Goal: Information Seeking & Learning: Learn about a topic

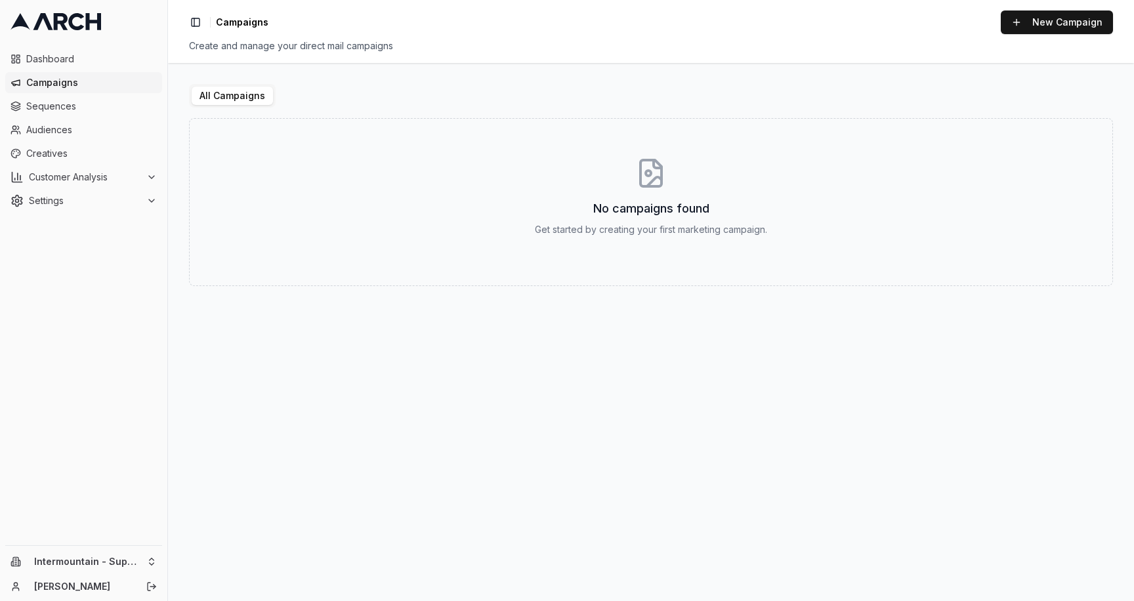
click at [65, 87] on span "Campaigns" at bounding box center [91, 82] width 131 height 13
click at [60, 108] on span "Sequences" at bounding box center [91, 106] width 131 height 13
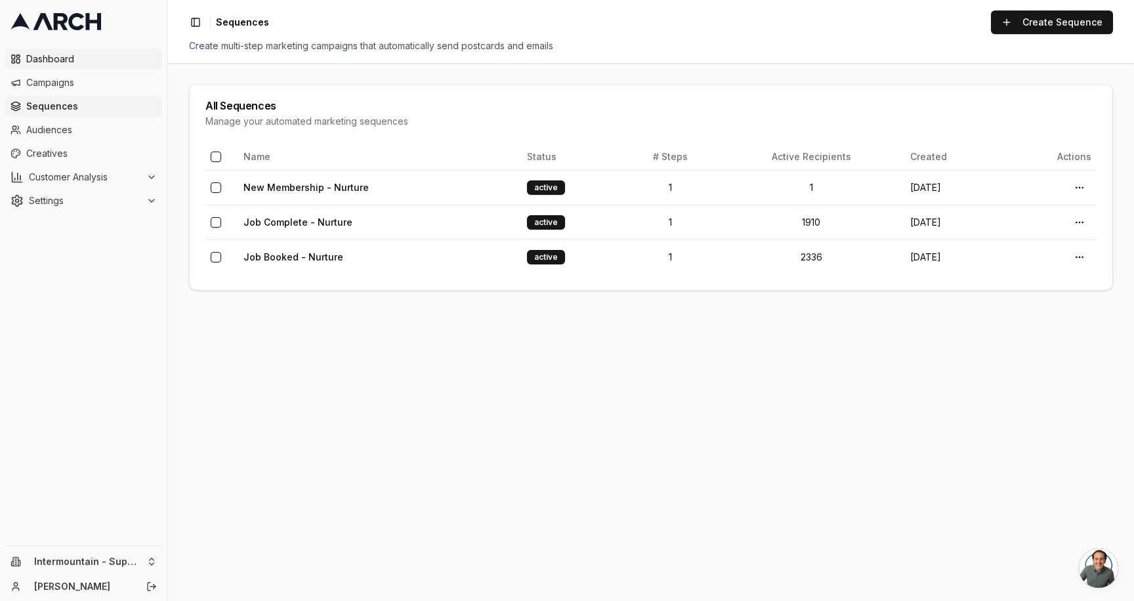
click at [66, 64] on span "Dashboard" at bounding box center [91, 59] width 131 height 13
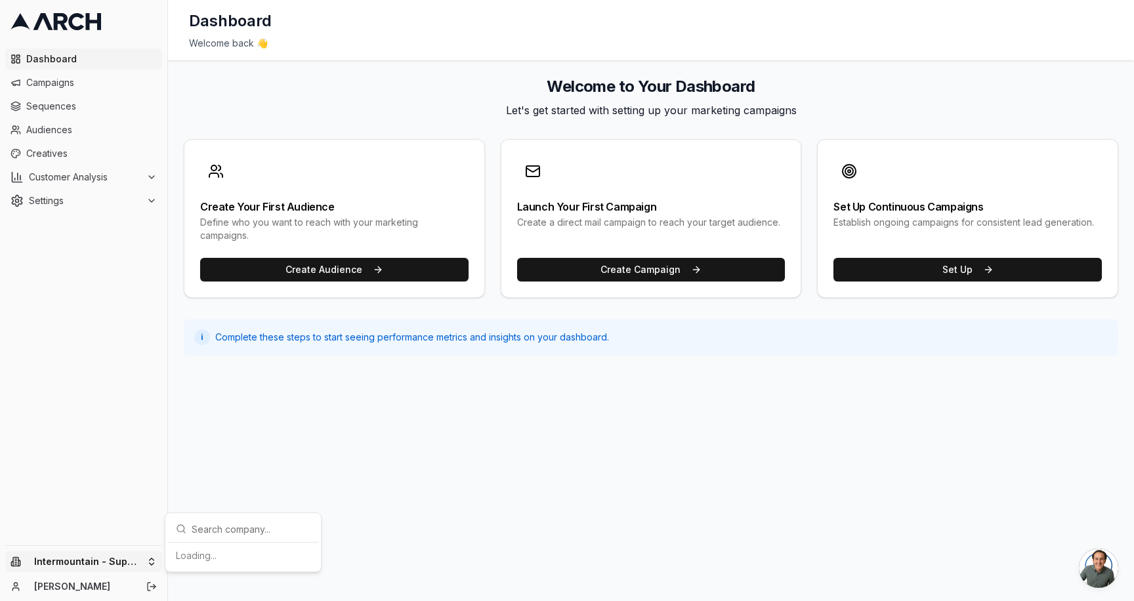
click at [155, 562] on html "Dashboard Campaigns Sequences Audiences Creatives Customer Analysis Settings In…" at bounding box center [567, 300] width 1134 height 601
click at [259, 545] on div "Intermountain - Superior Water & Air" at bounding box center [243, 549] width 145 height 34
click at [54, 99] on html "Dashboard Campaigns Sequences Audiences Creatives Customer Analysis Settings Sw…" at bounding box center [567, 300] width 1134 height 601
click at [54, 81] on span "Campaigns" at bounding box center [91, 82] width 131 height 13
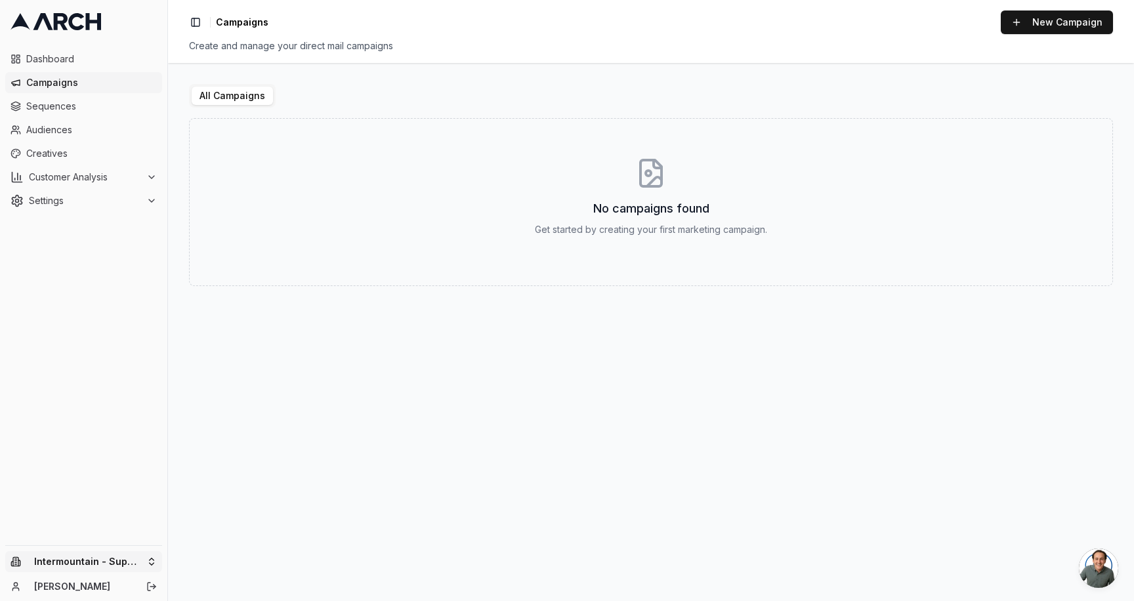
click at [148, 557] on html "Dashboard Campaigns Sequences Audiences Creatives Customer Analysis Settings In…" at bounding box center [567, 300] width 1134 height 601
click at [285, 557] on div "Intermountain - Superior Water & Air" at bounding box center [243, 549] width 145 height 34
click at [61, 154] on span "Creatives" at bounding box center [91, 153] width 131 height 13
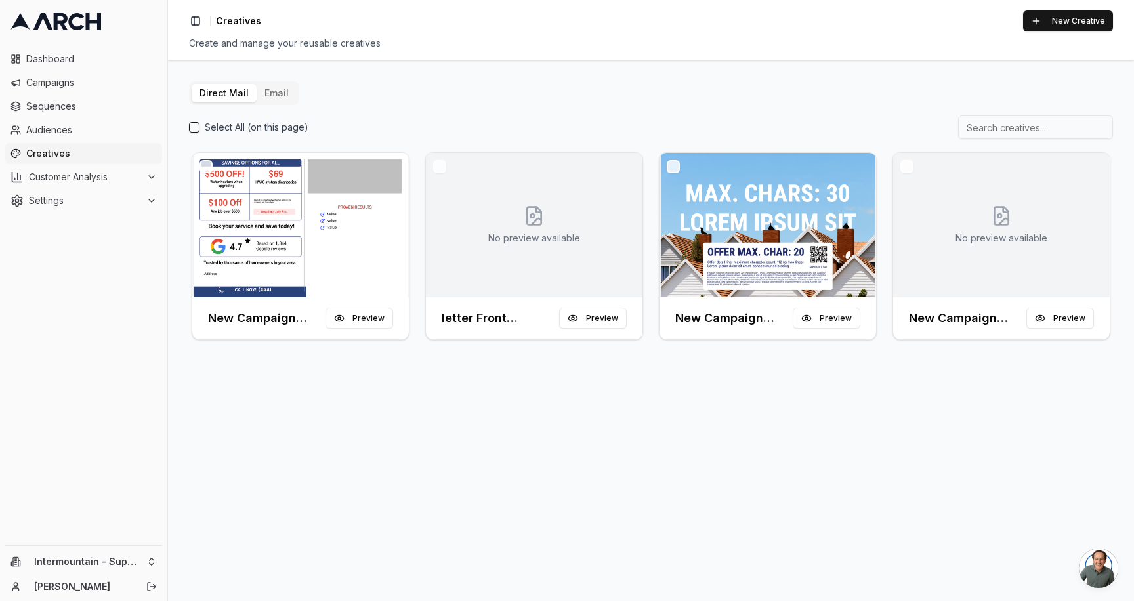
click at [268, 88] on button "Email" at bounding box center [277, 93] width 40 height 18
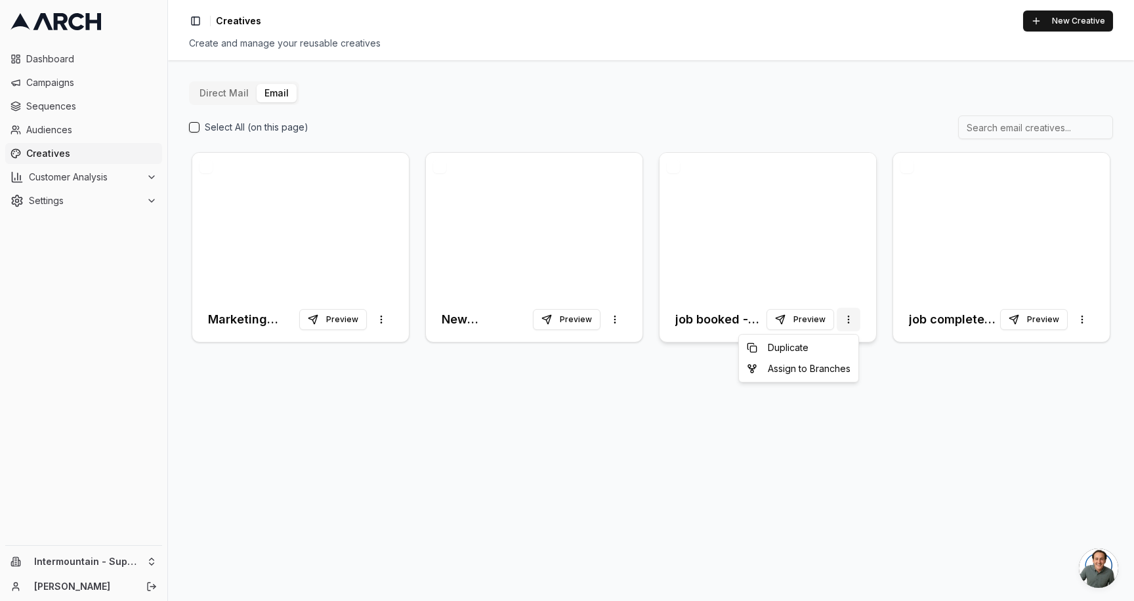
click at [848, 321] on html "Dashboard Campaigns Sequences Audiences Creatives Customer Analysis Settings In…" at bounding box center [567, 300] width 1134 height 601
click at [849, 321] on html "Dashboard Campaigns Sequences Audiences Creatives Customer Analysis Settings In…" at bounding box center [567, 300] width 1134 height 601
click at [333, 314] on button "Preview" at bounding box center [333, 319] width 68 height 21
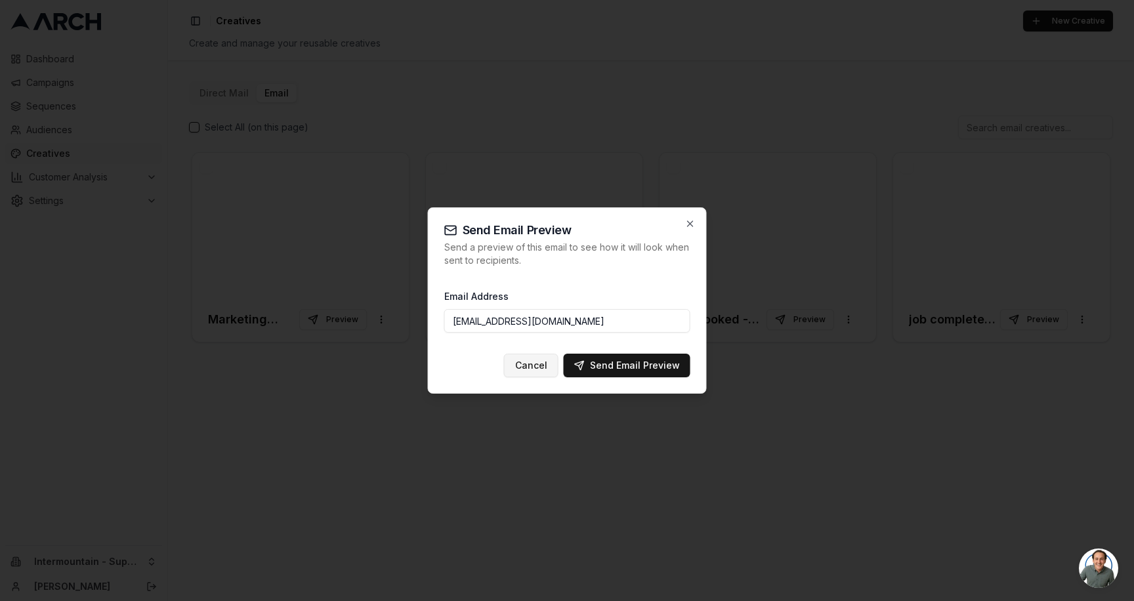
click at [532, 364] on button "Cancel" at bounding box center [531, 366] width 54 height 24
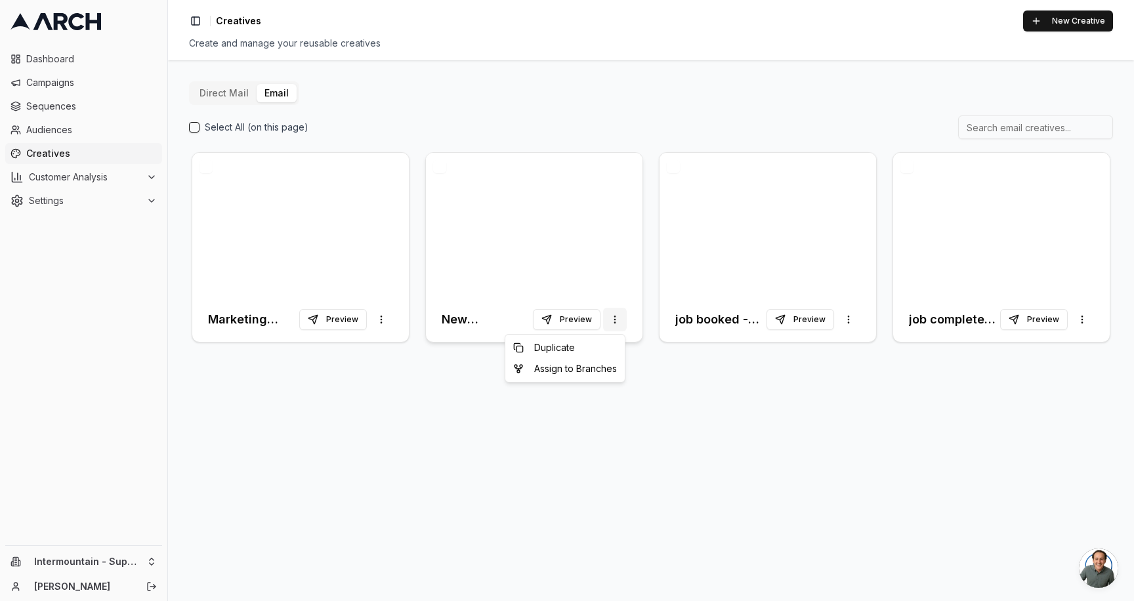
click at [613, 318] on html "Dashboard Campaigns Sequences Audiences Creatives Customer Analysis Settings In…" at bounding box center [567, 300] width 1134 height 601
click at [614, 317] on html "Dashboard Campaigns Sequences Audiences Creatives Customer Analysis Settings In…" at bounding box center [567, 300] width 1134 height 601
click at [385, 317] on html "Dashboard Campaigns Sequences Audiences Creatives Customer Analysis Settings In…" at bounding box center [567, 300] width 1134 height 601
click at [257, 272] on html "Dashboard Campaigns Sequences Audiences Creatives Customer Analysis Settings In…" at bounding box center [567, 300] width 1134 height 601
click at [251, 261] on div at bounding box center [300, 225] width 217 height 144
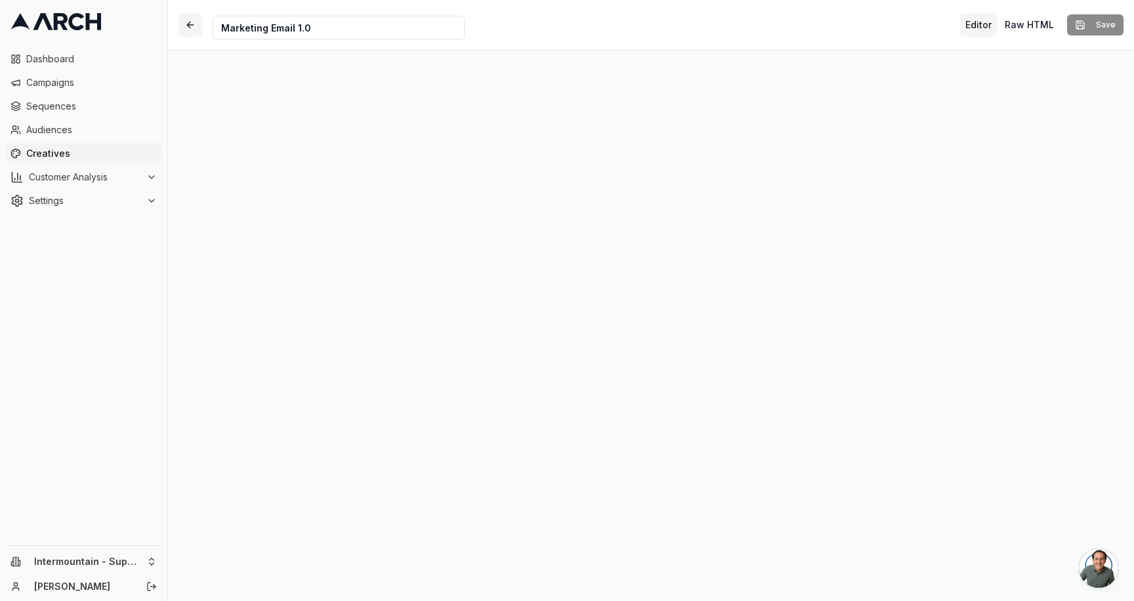
click at [192, 25] on button "button" at bounding box center [191, 25] width 24 height 24
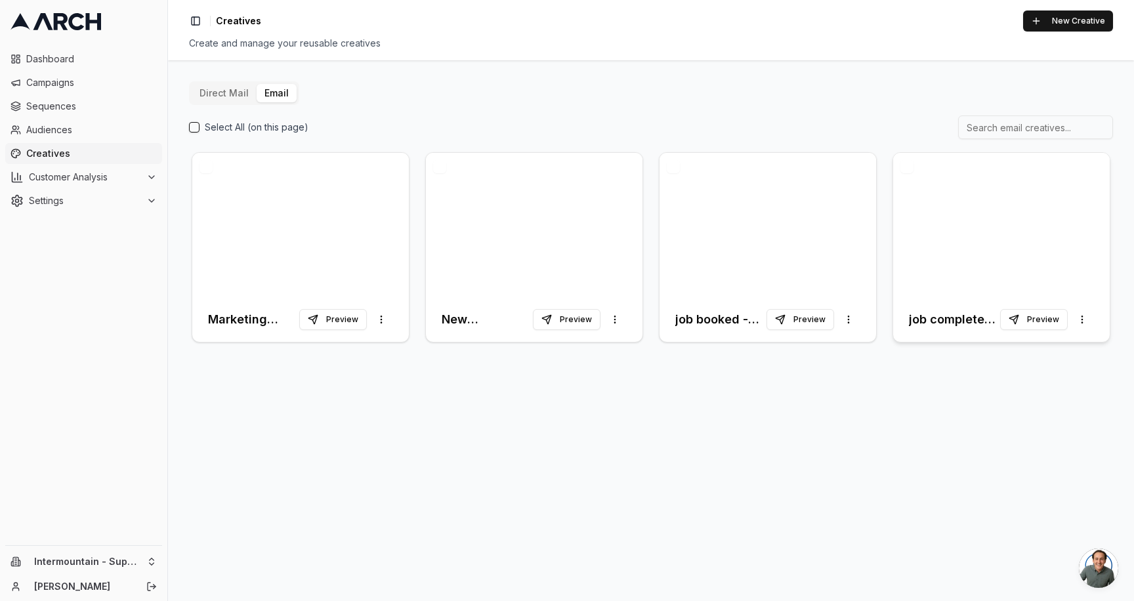
click at [984, 205] on div at bounding box center [1001, 225] width 217 height 144
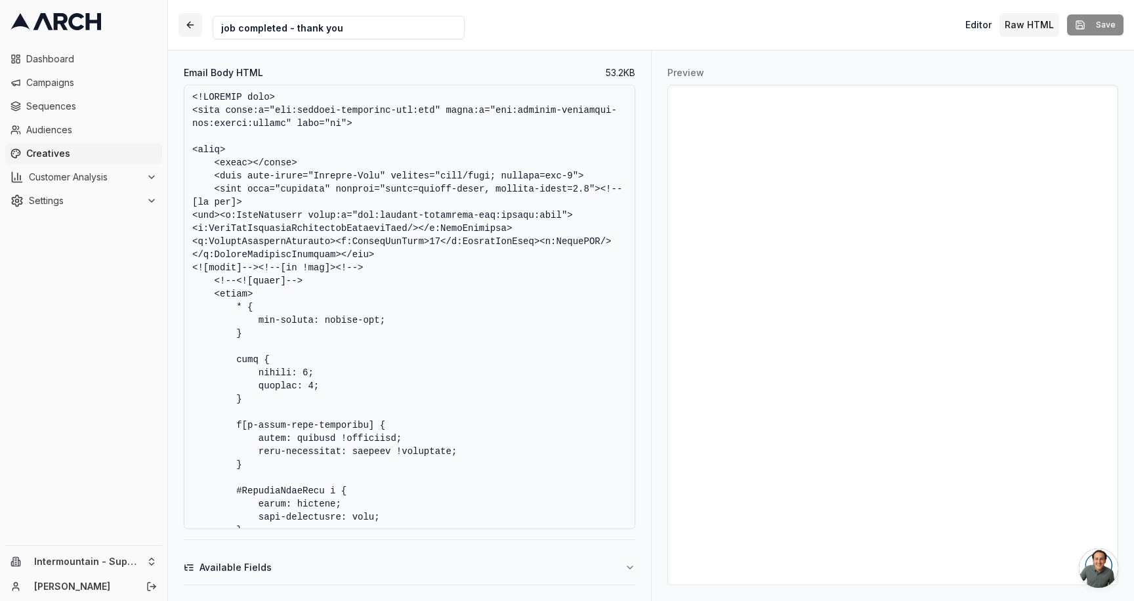
click at [196, 29] on button "button" at bounding box center [191, 25] width 24 height 24
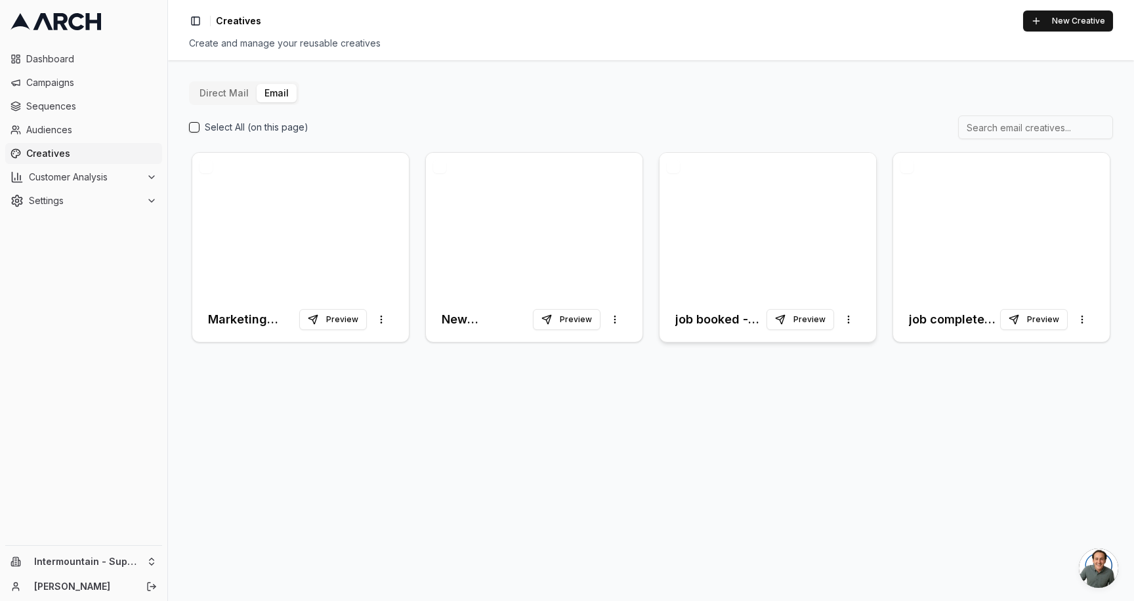
click at [733, 176] on div at bounding box center [768, 225] width 217 height 144
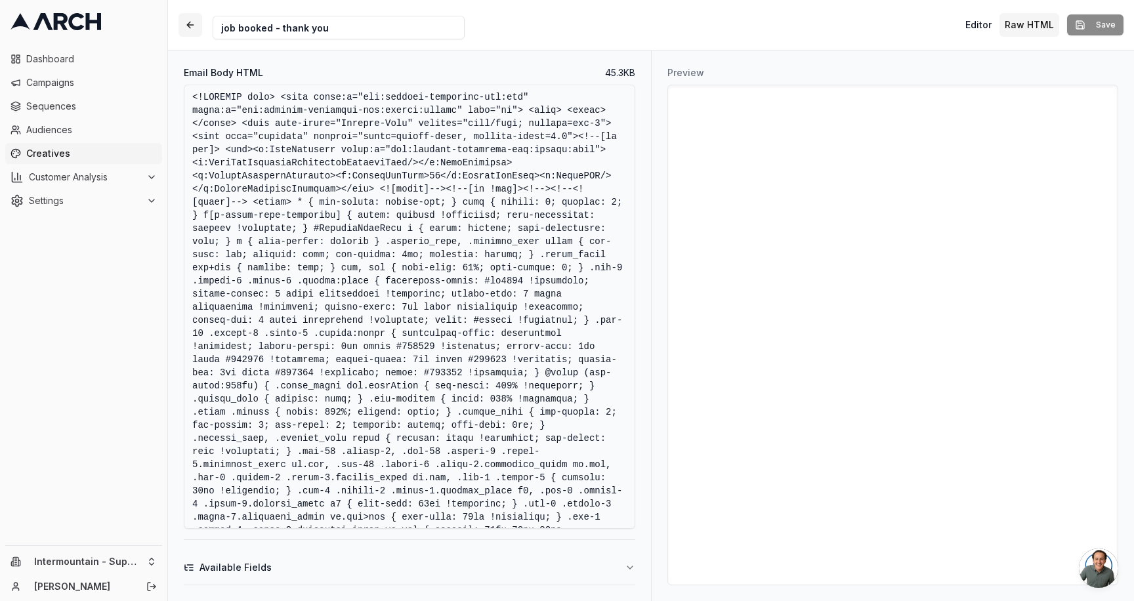
click at [186, 25] on button "button" at bounding box center [191, 25] width 24 height 24
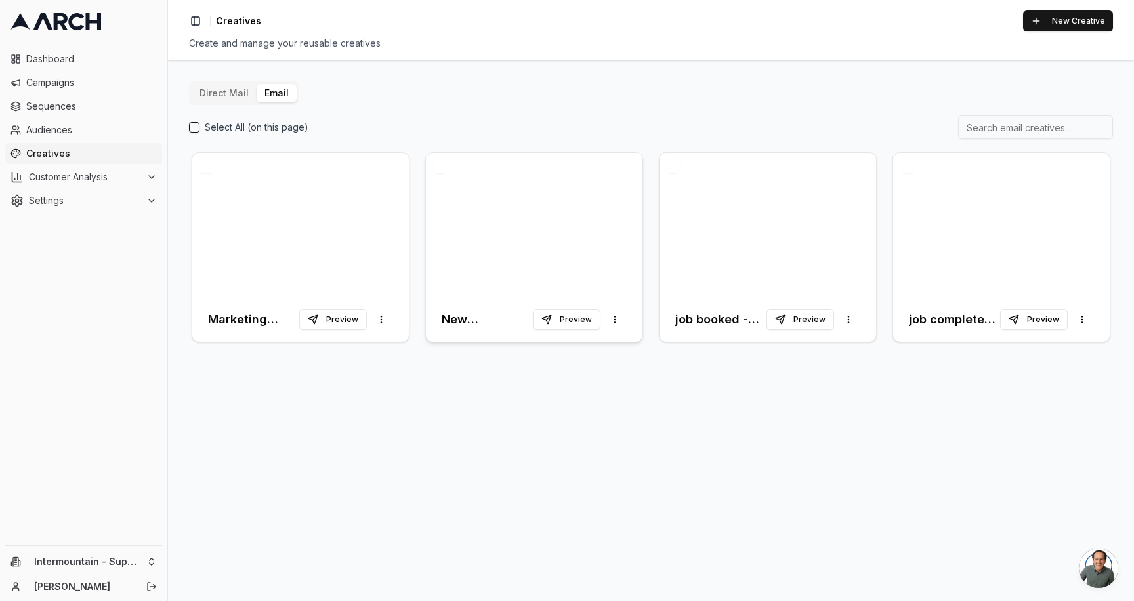
click at [523, 184] on div at bounding box center [534, 225] width 217 height 144
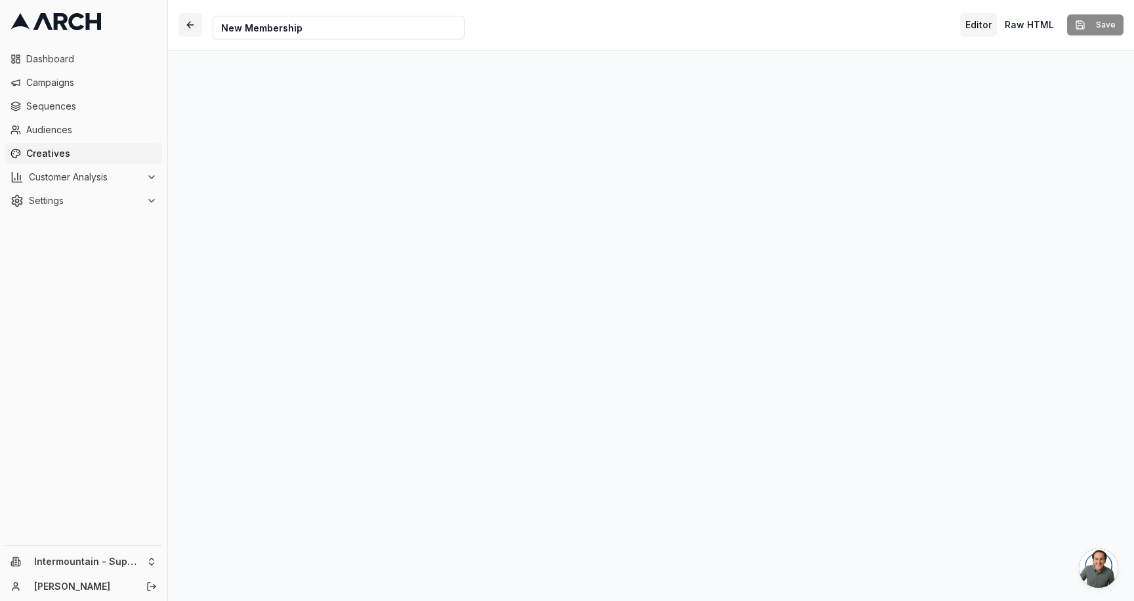
click at [186, 26] on button "button" at bounding box center [191, 25] width 24 height 24
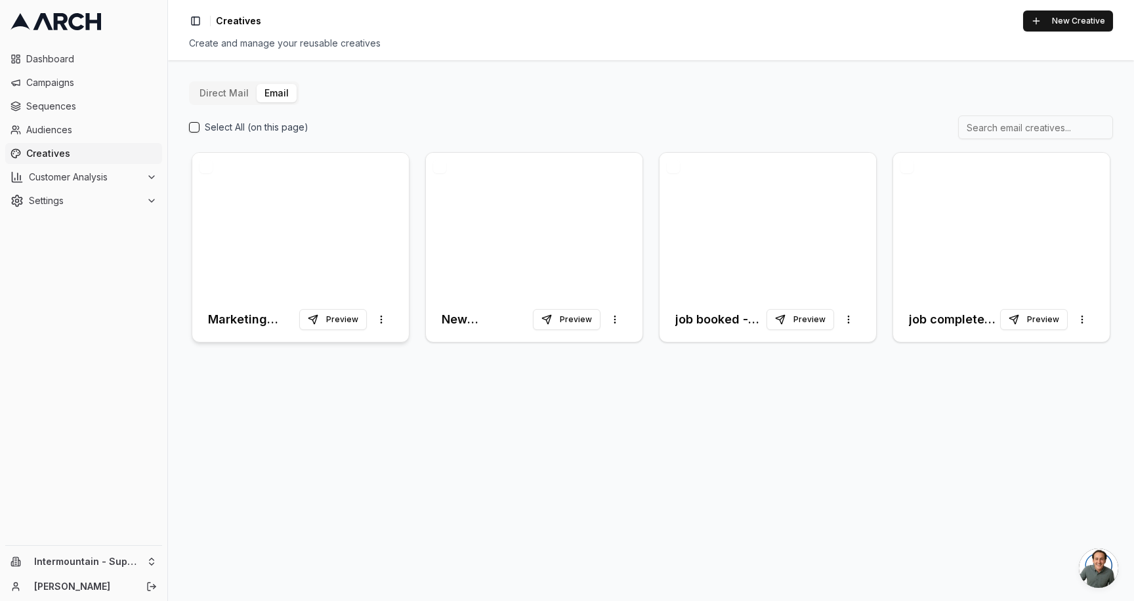
click at [335, 186] on div at bounding box center [300, 225] width 217 height 144
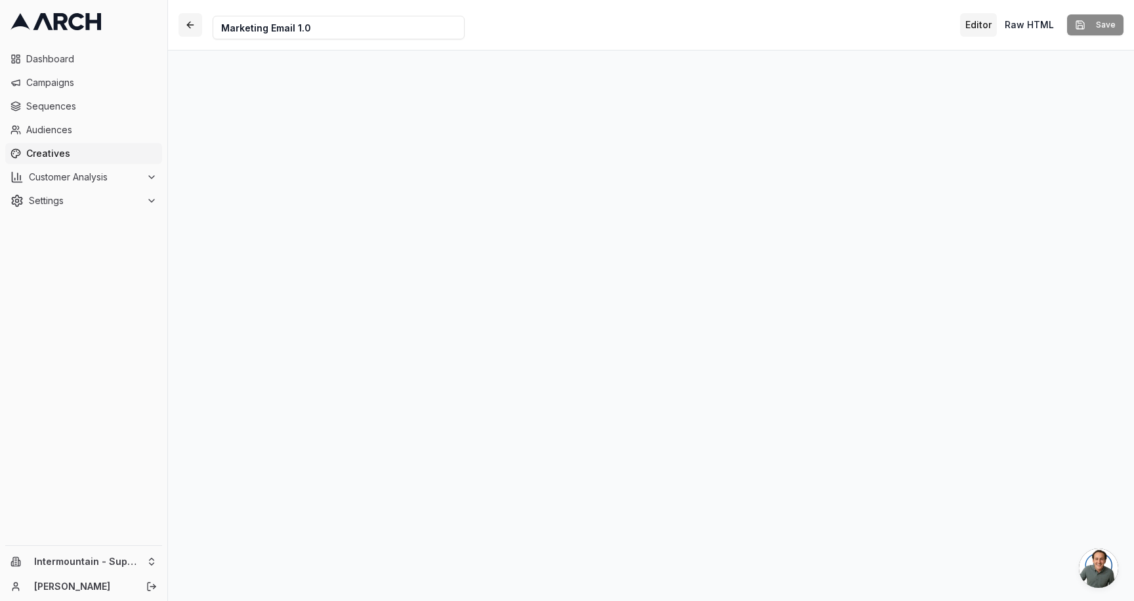
click at [193, 29] on button "button" at bounding box center [191, 25] width 24 height 24
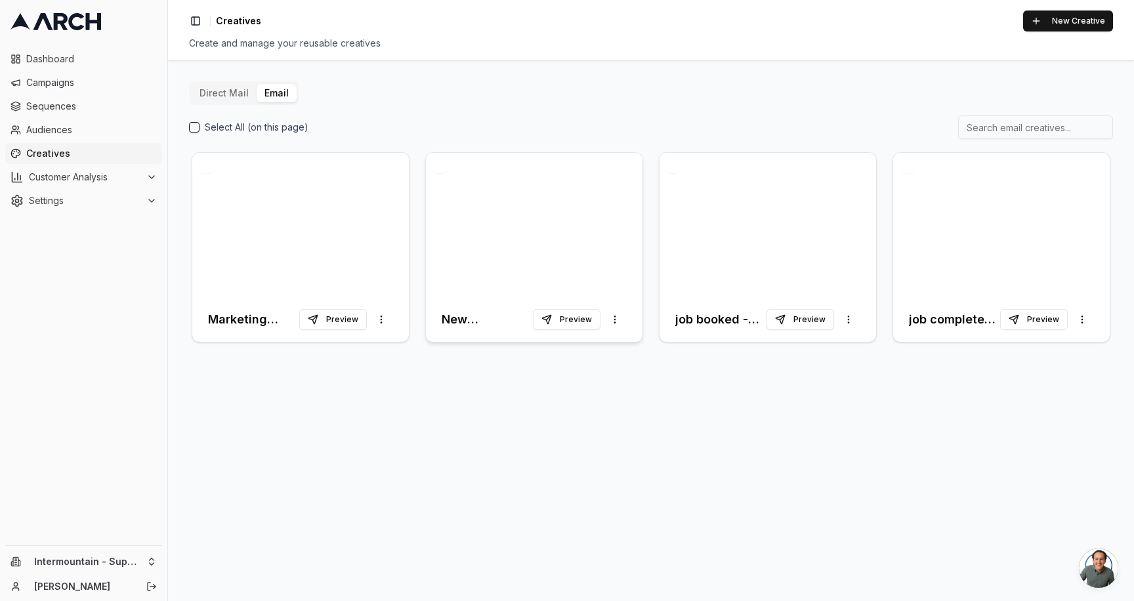
click at [482, 176] on div at bounding box center [534, 225] width 217 height 144
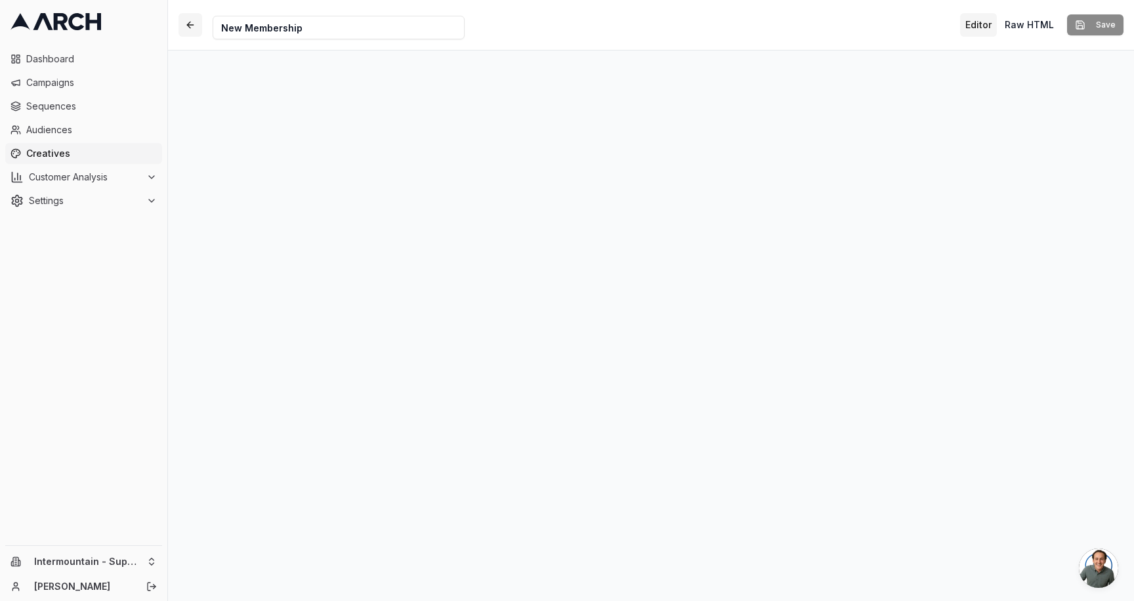
click at [181, 28] on button "button" at bounding box center [191, 25] width 24 height 24
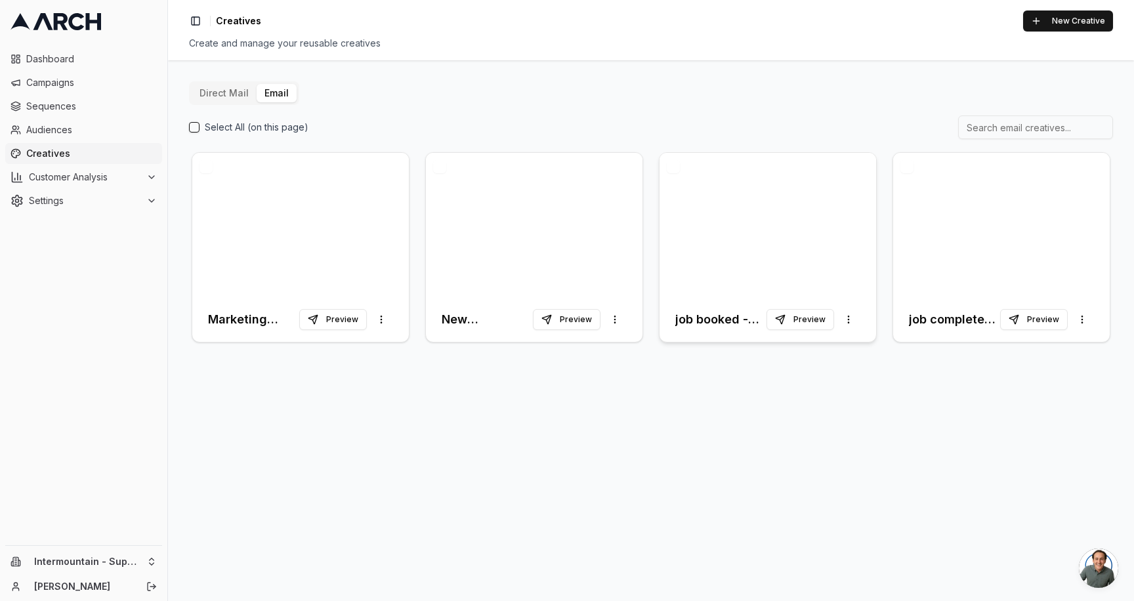
click at [755, 191] on div at bounding box center [768, 225] width 217 height 144
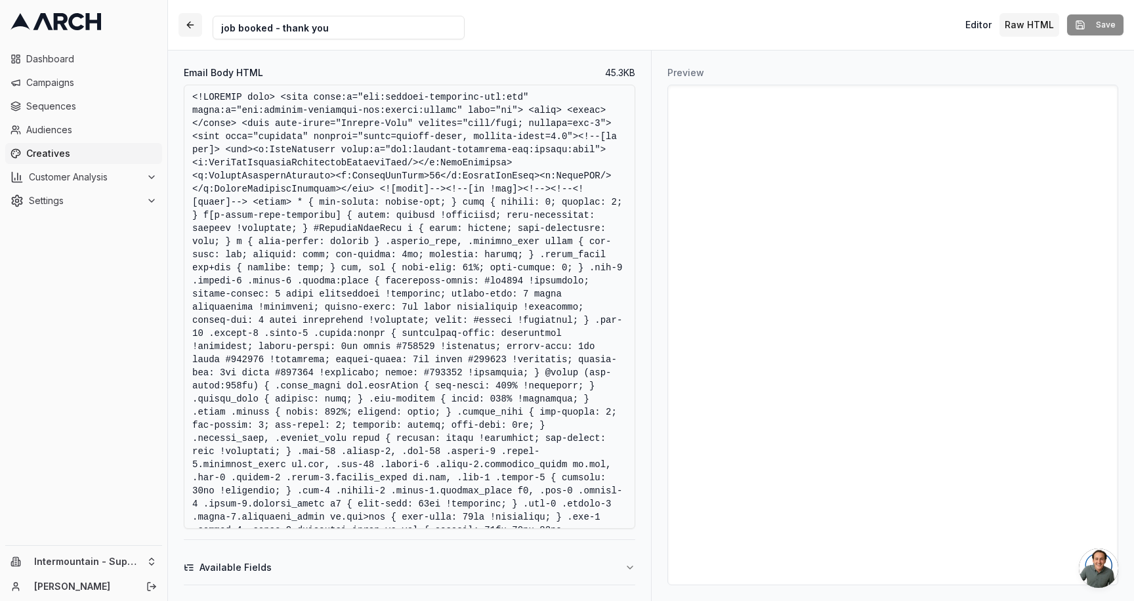
click at [197, 24] on button "button" at bounding box center [191, 25] width 24 height 24
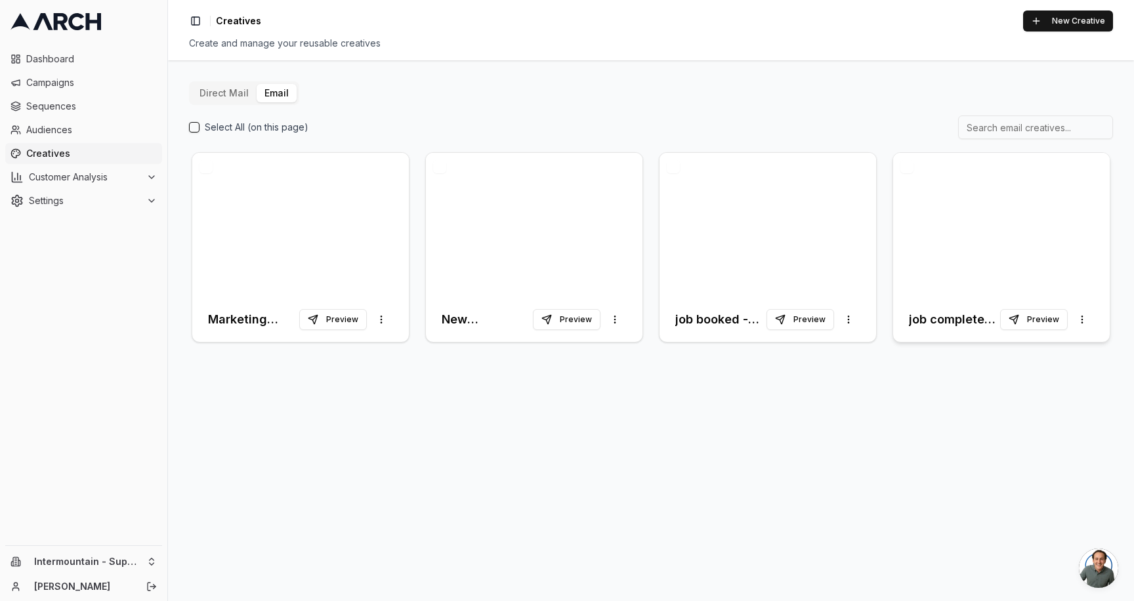
click at [972, 156] on div at bounding box center [1001, 225] width 217 height 144
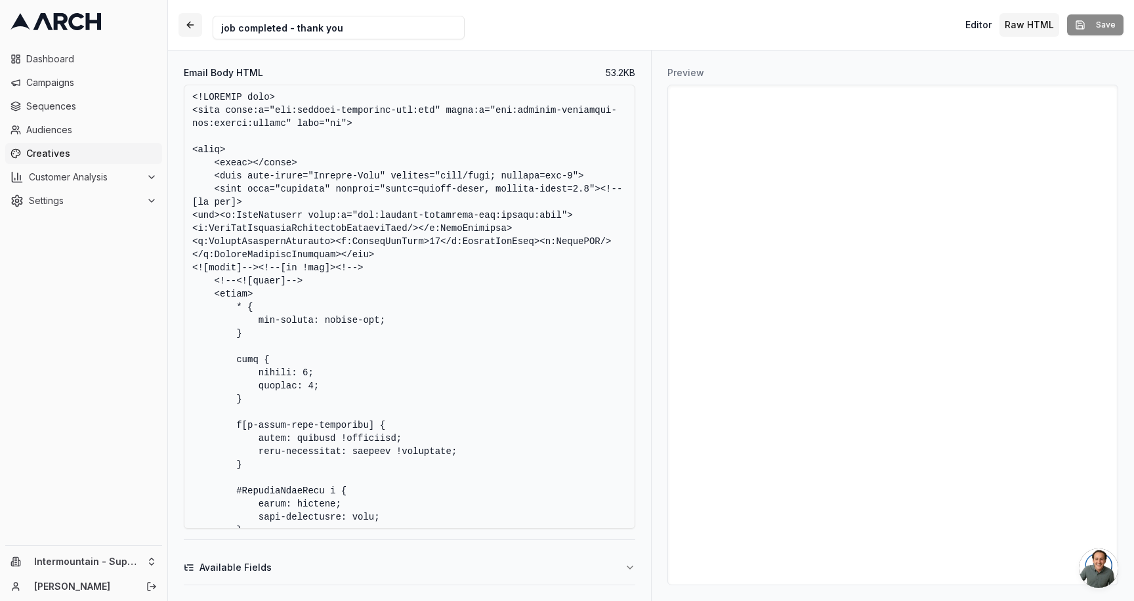
click at [186, 24] on button "button" at bounding box center [191, 25] width 24 height 24
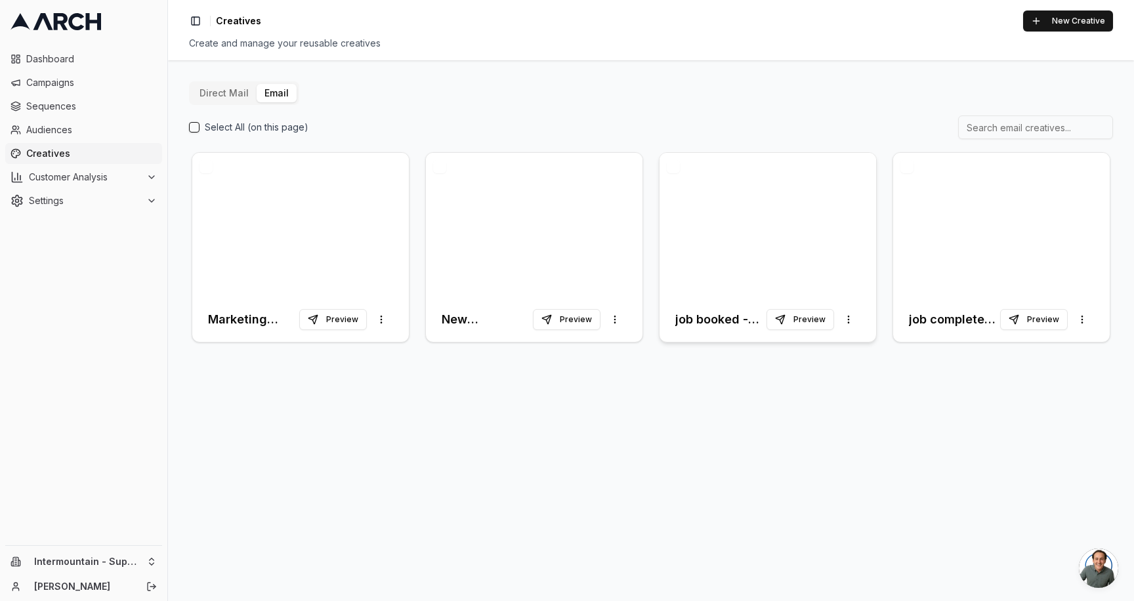
click at [733, 190] on div at bounding box center [768, 225] width 217 height 144
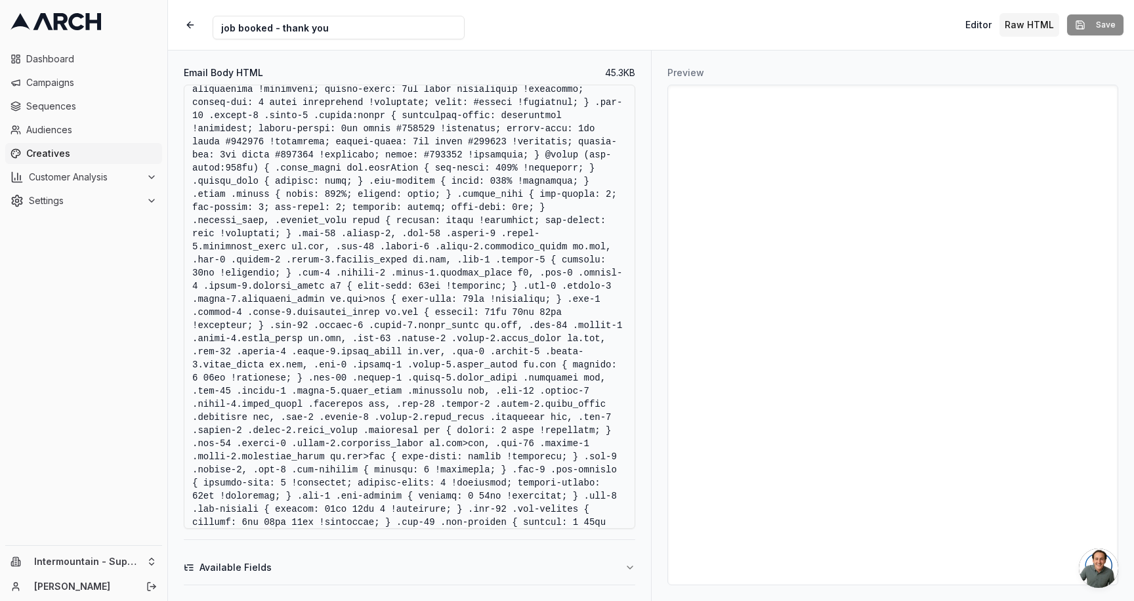
scroll to position [220, 0]
click at [189, 30] on button "button" at bounding box center [191, 25] width 24 height 24
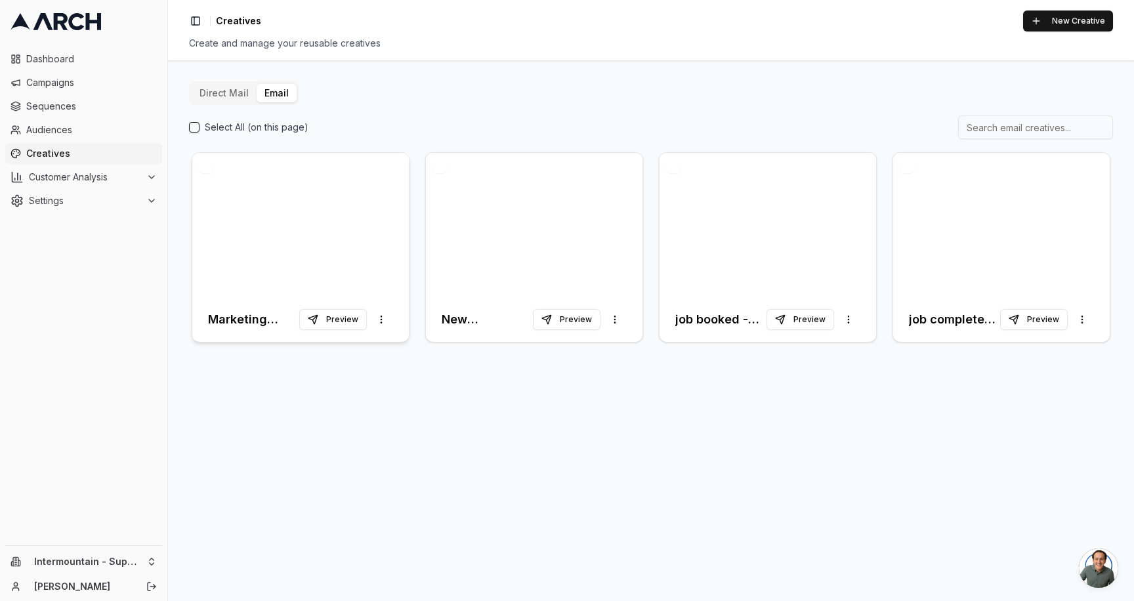
click at [295, 200] on div at bounding box center [300, 225] width 217 height 144
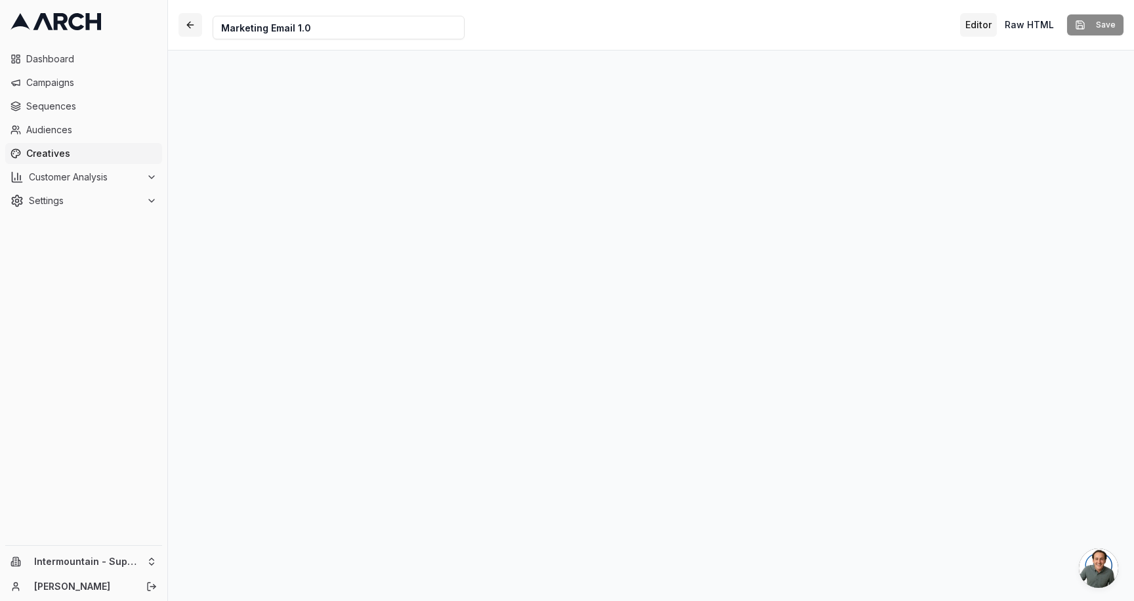
click at [191, 20] on button "button" at bounding box center [191, 25] width 24 height 24
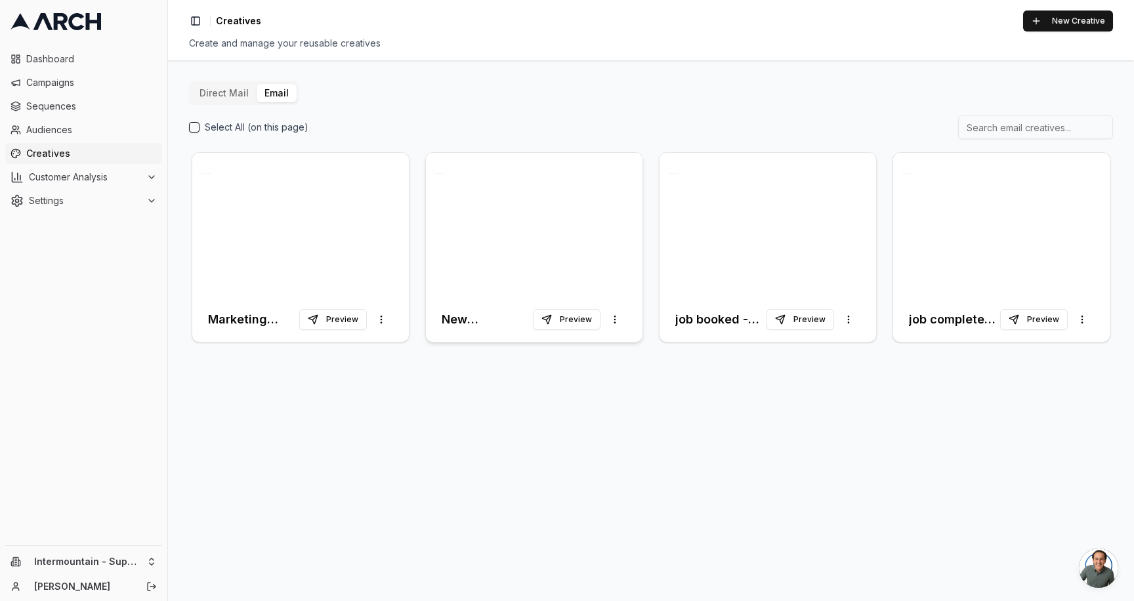
click at [458, 165] on div at bounding box center [534, 225] width 217 height 144
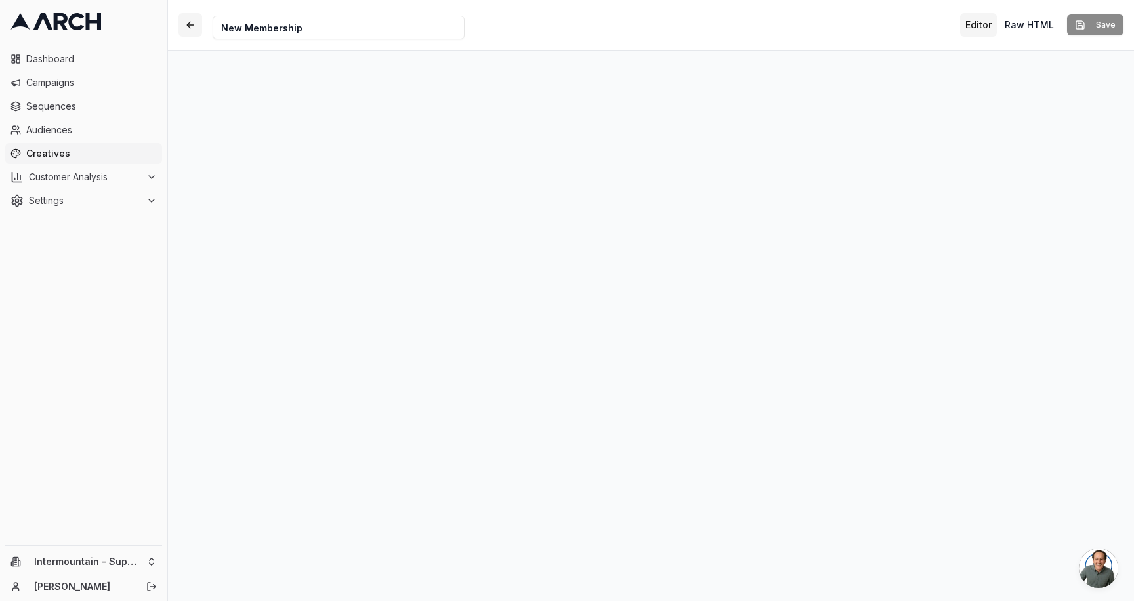
click at [190, 25] on button "button" at bounding box center [191, 25] width 24 height 24
